Goal: Task Accomplishment & Management: Manage account settings

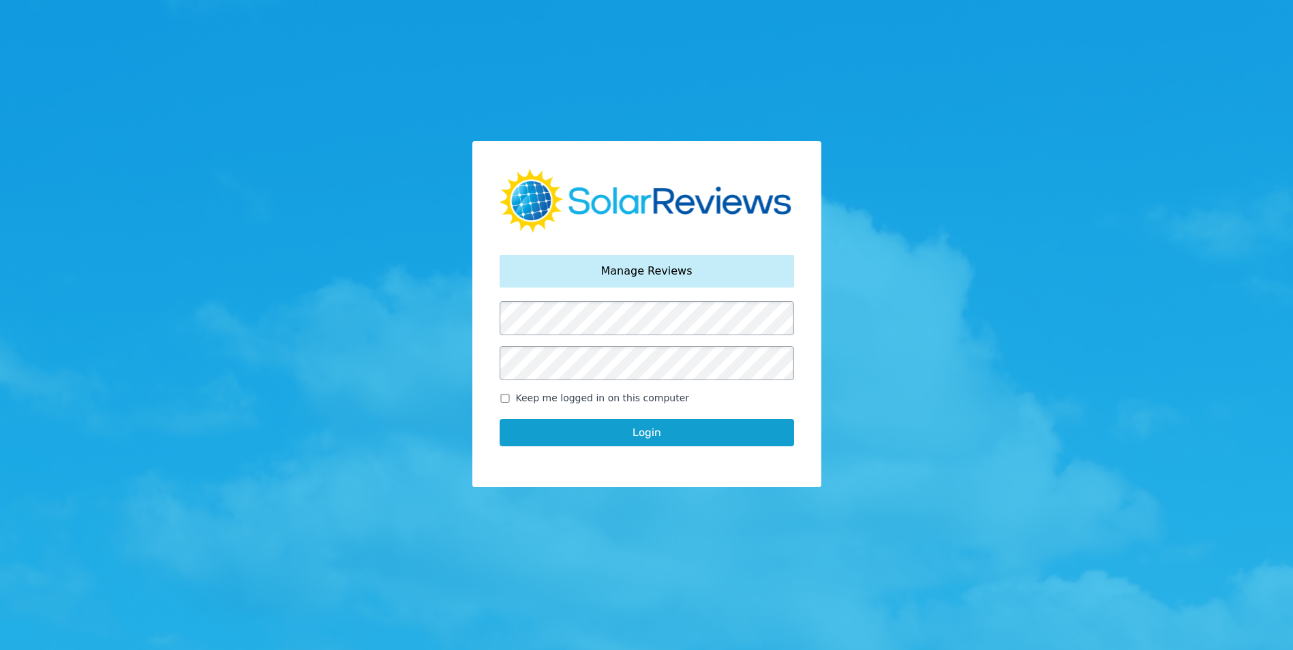
click at [648, 436] on button "Login" at bounding box center [647, 432] width 295 height 27
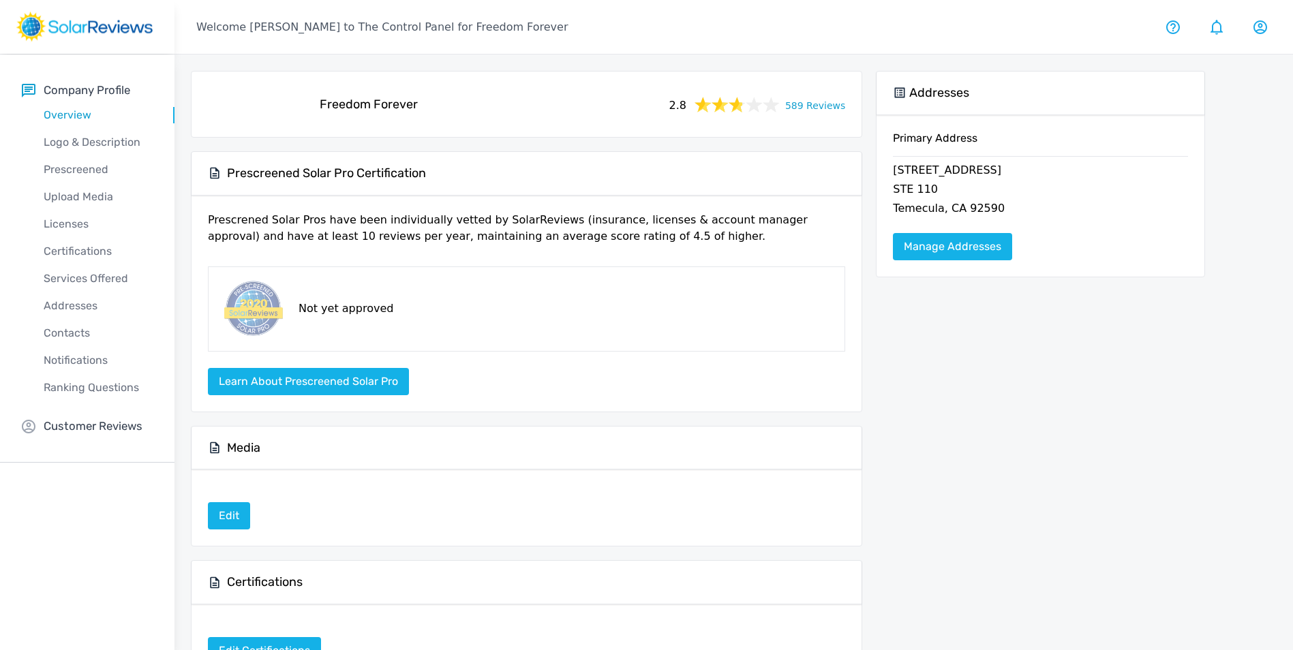
click at [826, 105] on link "589 Reviews" at bounding box center [815, 104] width 60 height 17
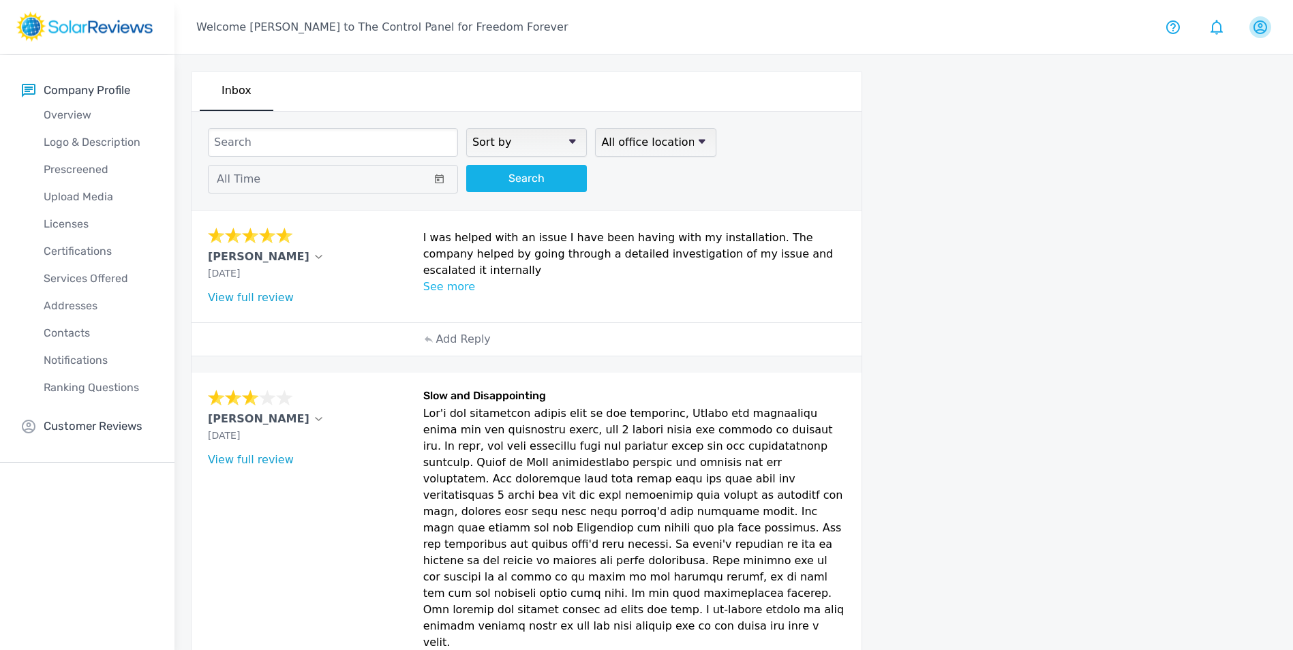
click at [1259, 26] on icon at bounding box center [1261, 27] width 14 height 14
click at [1220, 90] on p "User settings" at bounding box center [1217, 88] width 91 height 16
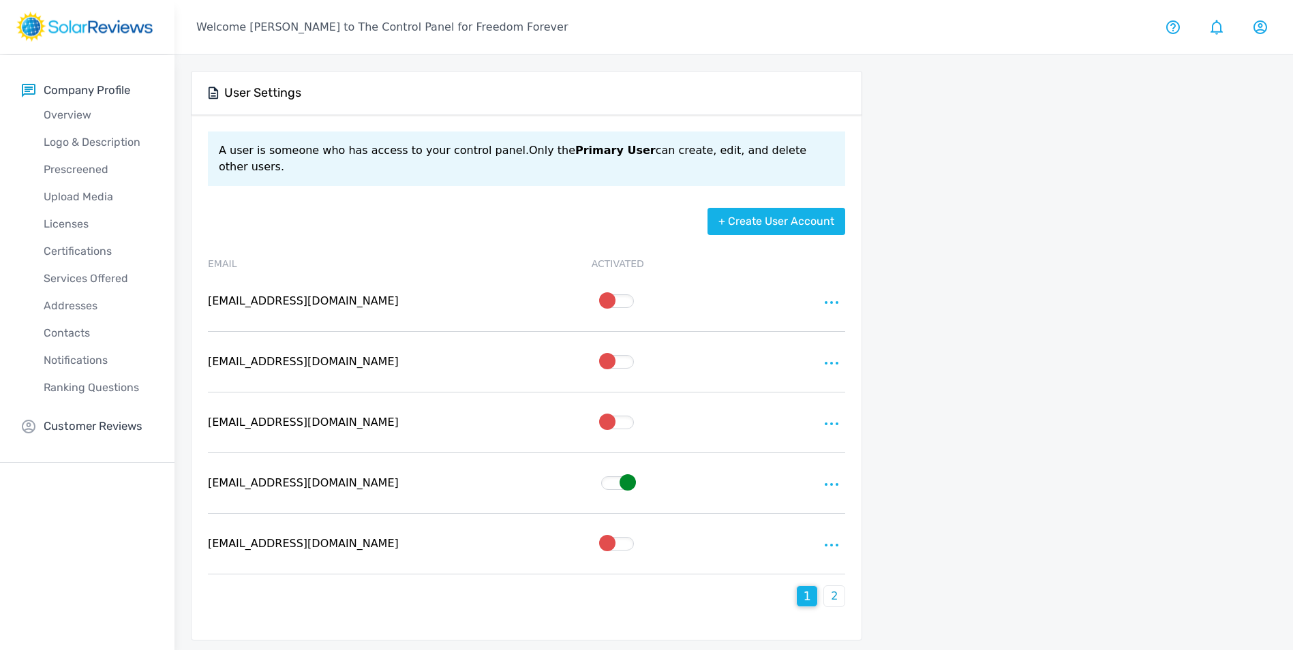
click at [834, 483] on icon at bounding box center [832, 484] width 14 height 3
click at [965, 510] on div at bounding box center [646, 325] width 1293 height 650
click at [841, 586] on div "2" at bounding box center [834, 596] width 20 height 20
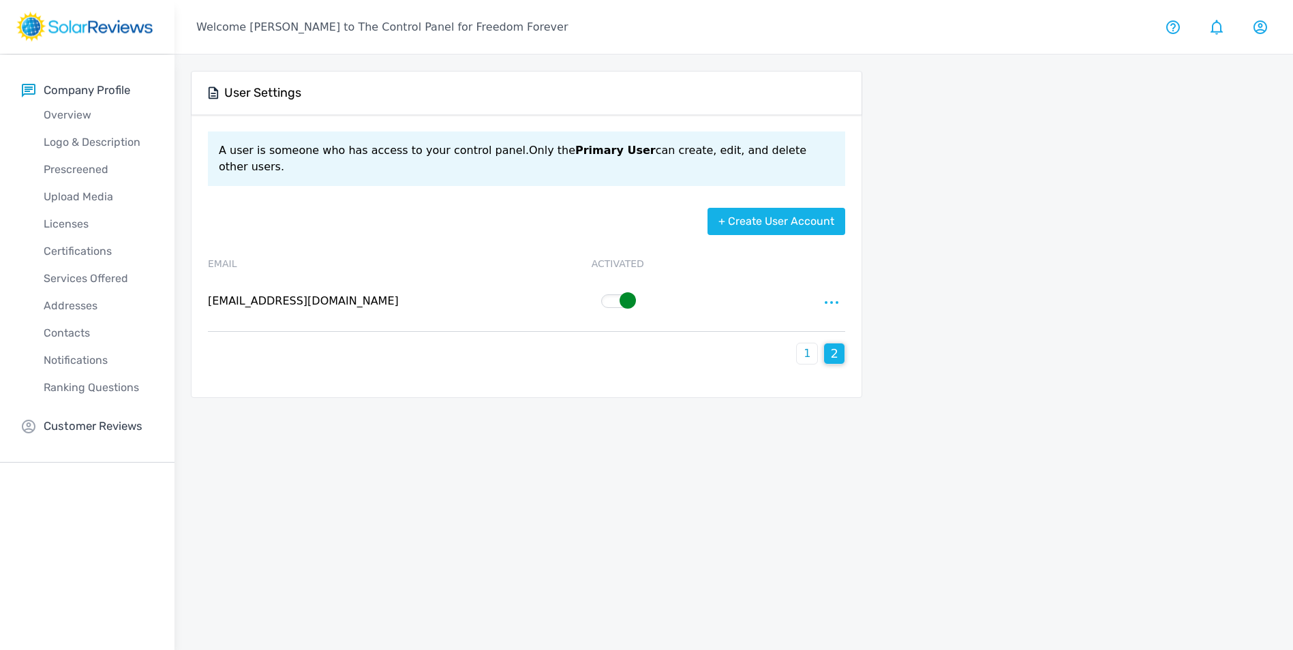
click at [810, 346] on p "1" at bounding box center [807, 354] width 7 height 16
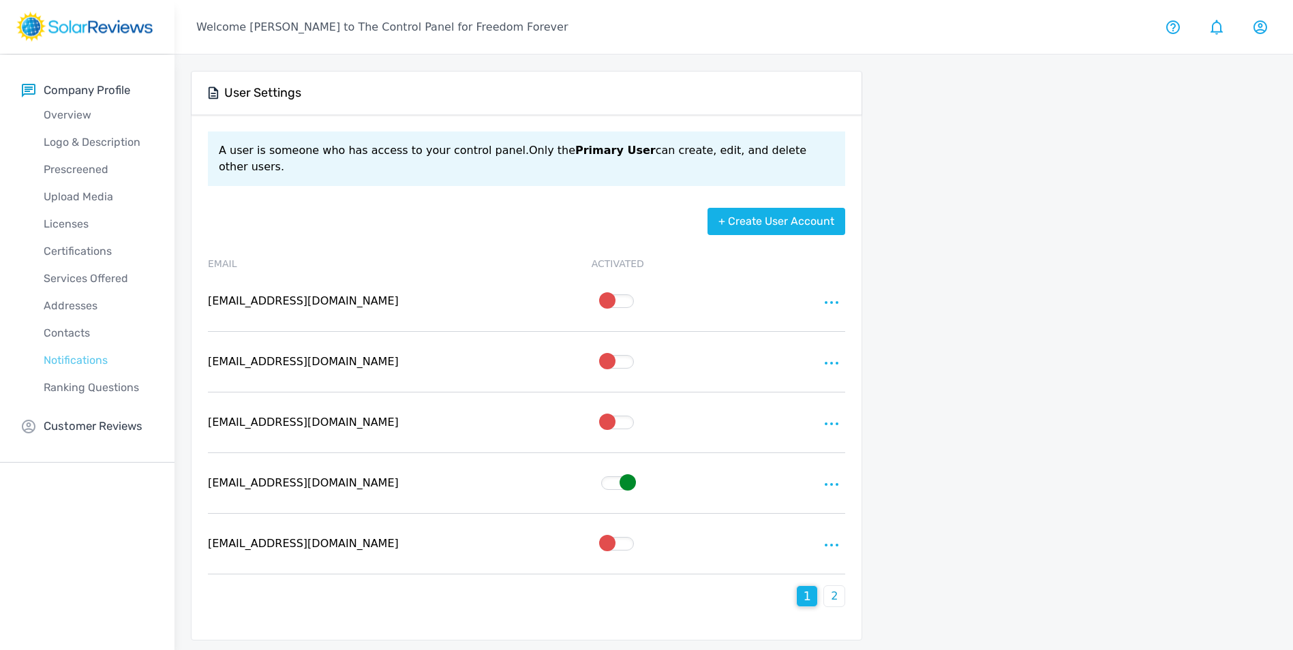
click at [78, 359] on p "Notifications" at bounding box center [98, 360] width 153 height 16
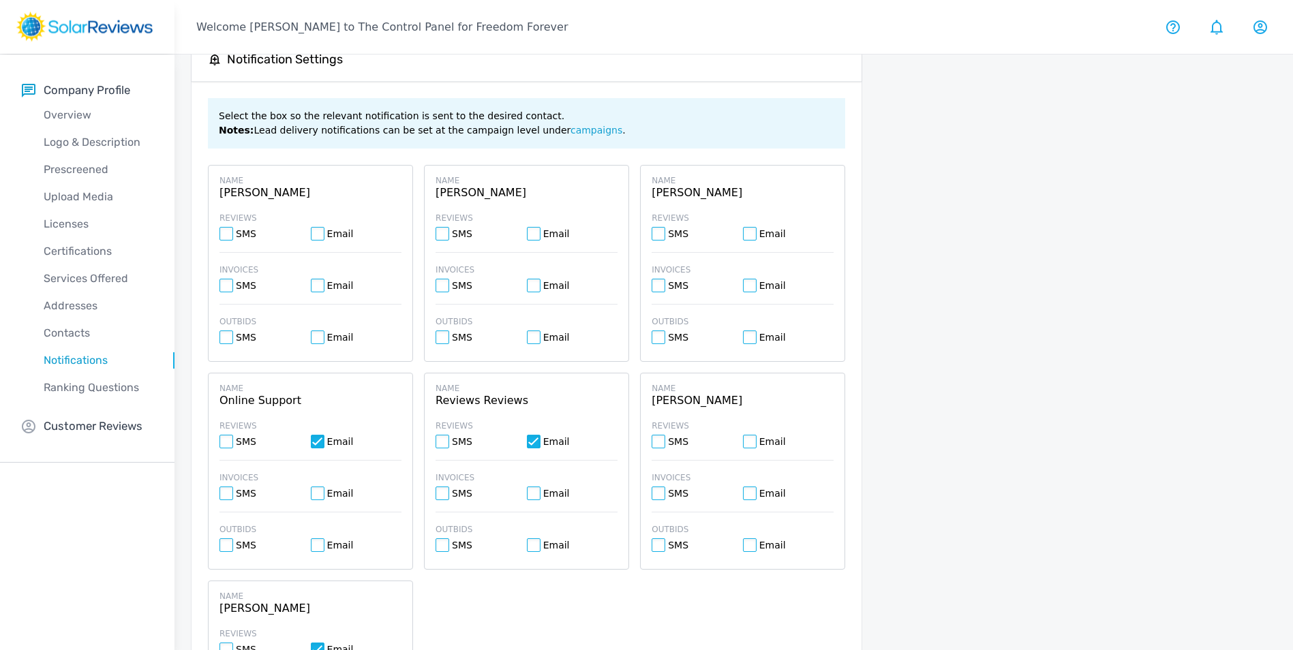
scroll to position [102, 0]
